Goal: Task Accomplishment & Management: Complete application form

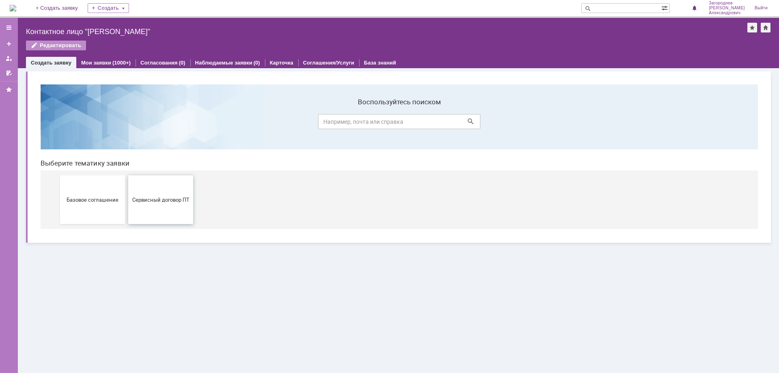
click at [148, 205] on button "Сервисный договор ПТ" at bounding box center [160, 199] width 65 height 49
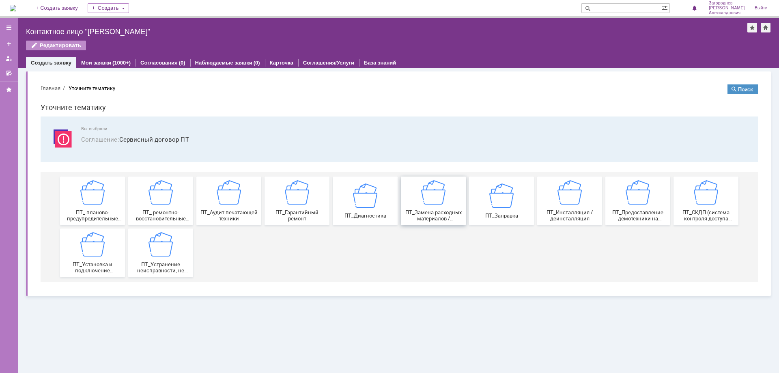
click at [444, 204] on img at bounding box center [433, 192] width 24 height 24
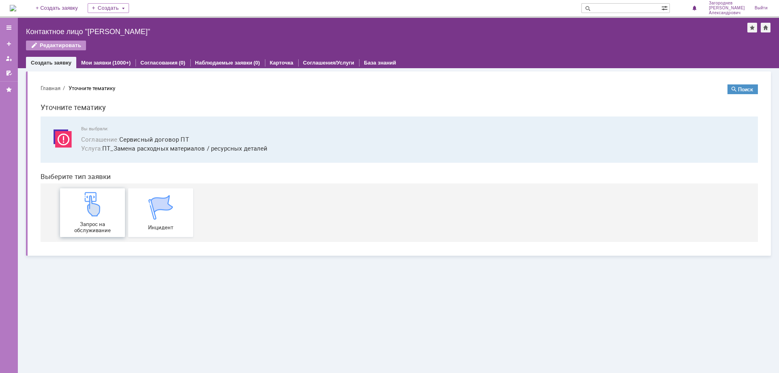
click at [114, 214] on div "Запрос на обслуживание" at bounding box center [92, 212] width 60 height 41
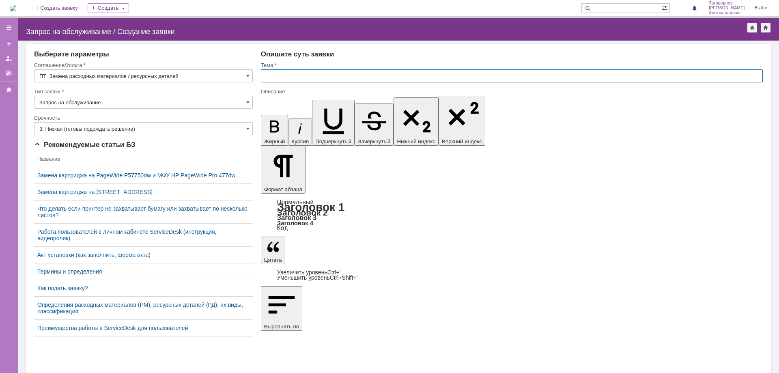
click at [301, 76] on input "text" at bounding box center [512, 75] width 502 height 13
type input "замена картриджа"
